Goal: Check status: Check status

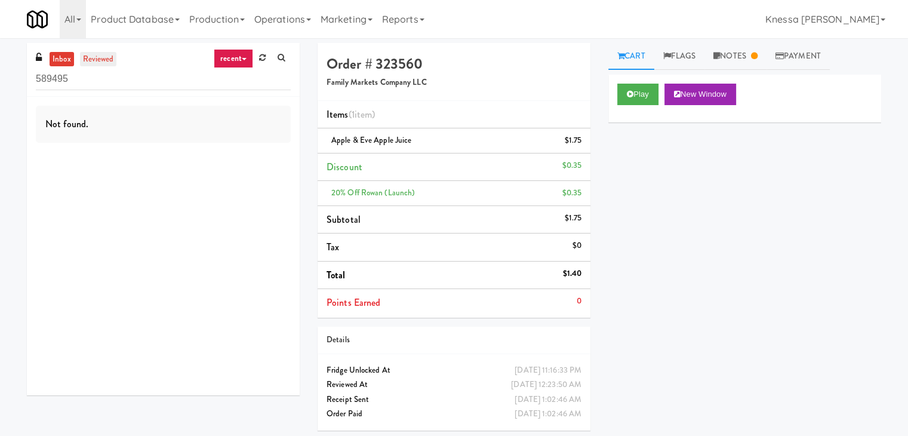
click at [103, 55] on link "reviewed" at bounding box center [98, 59] width 37 height 15
click at [60, 59] on link "inbox" at bounding box center [62, 59] width 24 height 15
click at [103, 58] on link "reviewed" at bounding box center [98, 59] width 37 height 15
click at [67, 53] on link "inbox" at bounding box center [62, 59] width 24 height 15
click at [103, 75] on input "589495" at bounding box center [163, 79] width 255 height 22
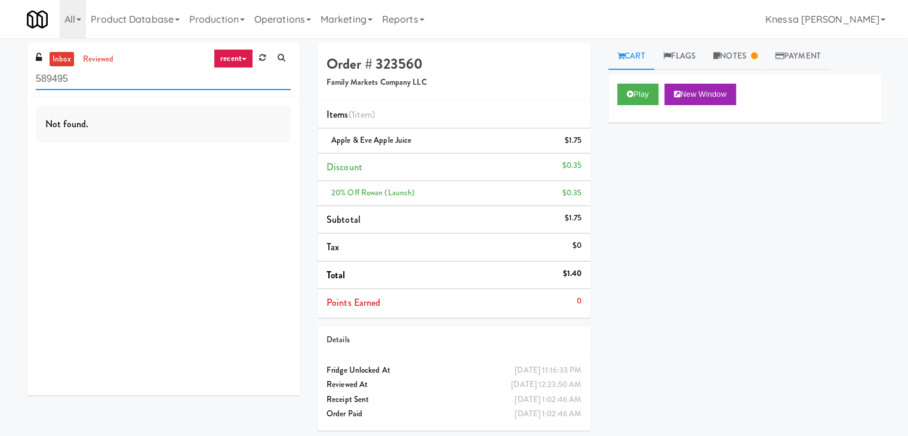
click at [103, 75] on input "589495" at bounding box center [163, 79] width 255 height 22
click at [103, 72] on input "589495" at bounding box center [163, 79] width 255 height 22
paste input "192 Shoreline Combo B"
drag, startPoint x: 177, startPoint y: 84, endPoint x: 10, endPoint y: 87, distance: 167.8
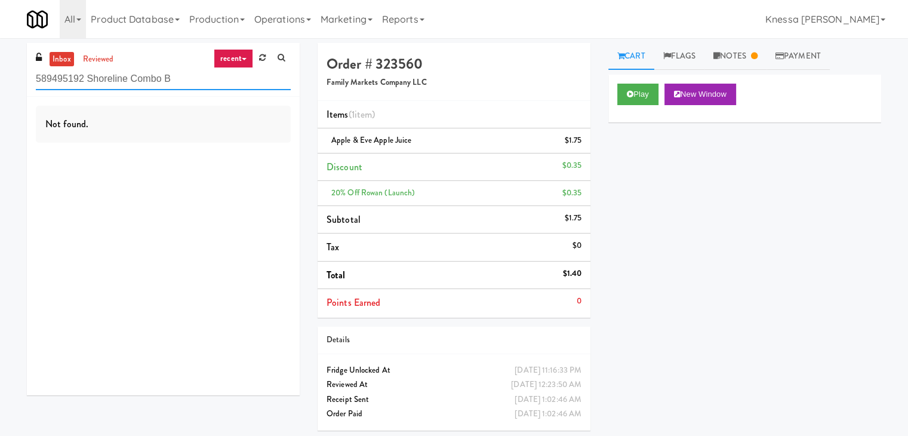
click at [10, 87] on div "inbox reviewed recent all unclear take inventory issue suspicious failed recent…" at bounding box center [454, 241] width 908 height 396
paste input "text"
click at [164, 79] on input "192 Shoreline Combo B" at bounding box center [163, 79] width 255 height 22
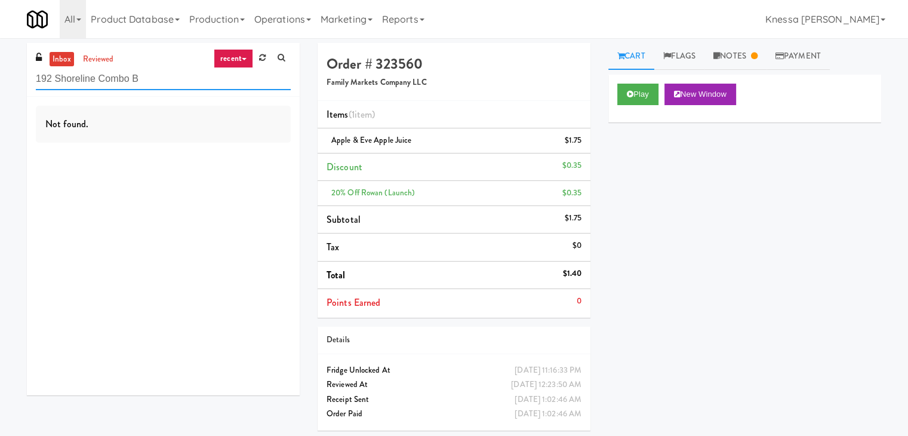
click at [164, 79] on input "192 Shoreline Combo B" at bounding box center [163, 79] width 255 height 22
paste input "Lilac Station - Cooler"
type input "Lilac Station - Cooler"
click at [96, 57] on link "reviewed" at bounding box center [98, 59] width 37 height 15
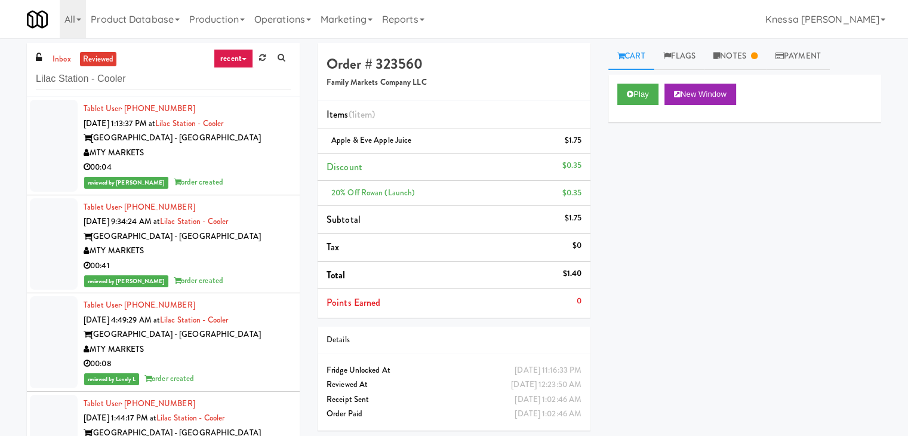
click at [166, 137] on div "[GEOGRAPHIC_DATA] - [GEOGRAPHIC_DATA]" at bounding box center [187, 138] width 207 height 15
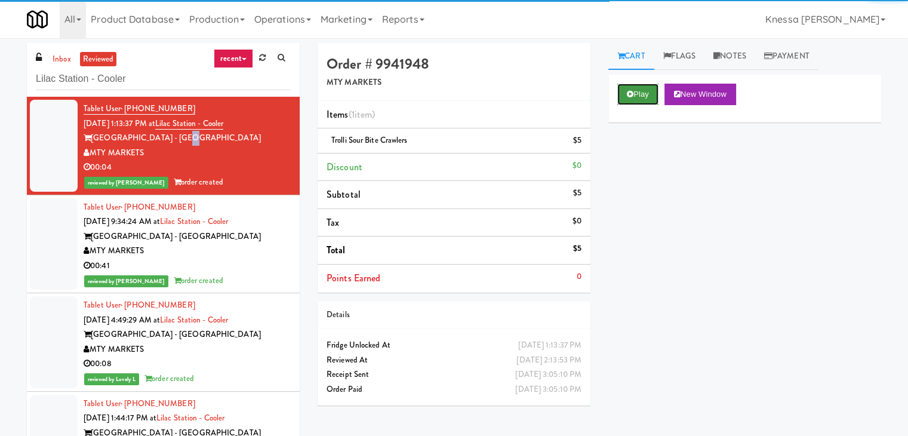
click at [638, 93] on button "Play" at bounding box center [637, 94] width 41 height 21
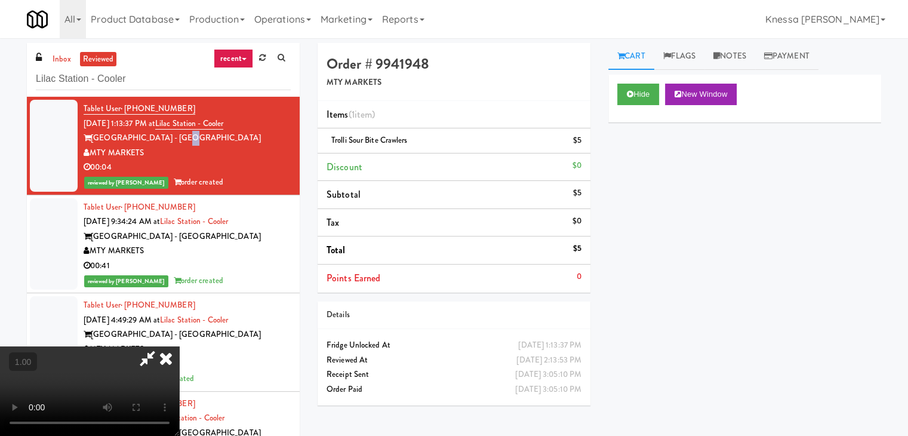
click at [179, 346] on video at bounding box center [89, 391] width 179 height 90
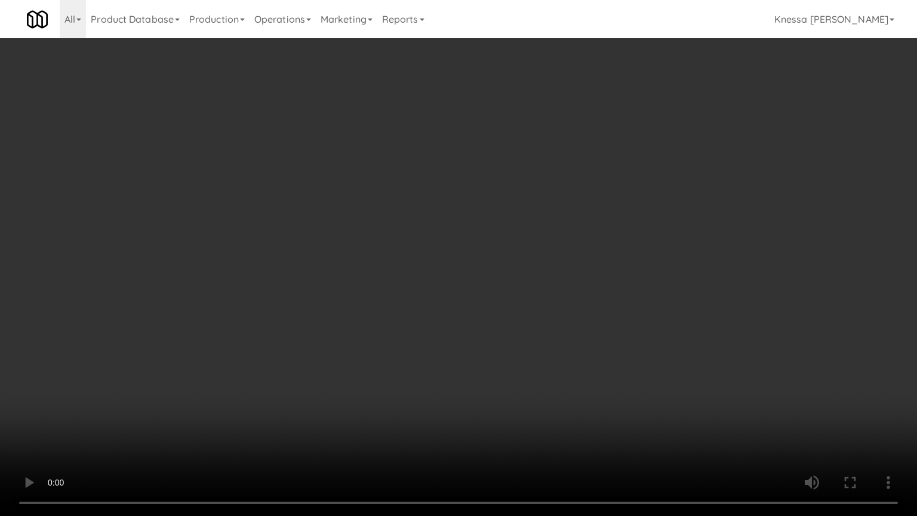
click at [374, 267] on video at bounding box center [458, 258] width 917 height 516
click at [459, 223] on video at bounding box center [458, 258] width 917 height 516
